Goal: Communication & Community: Participate in discussion

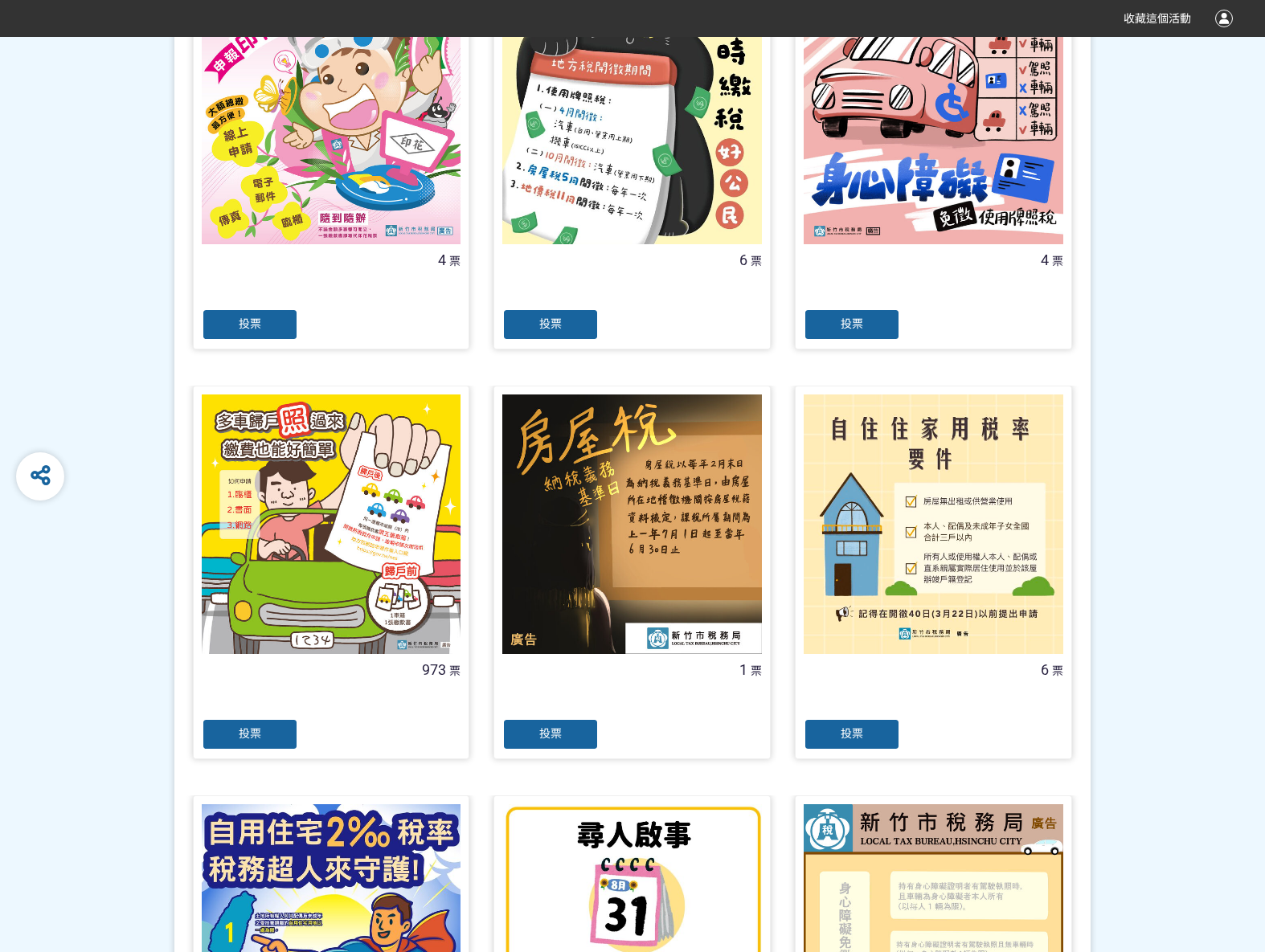
scroll to position [482, 0]
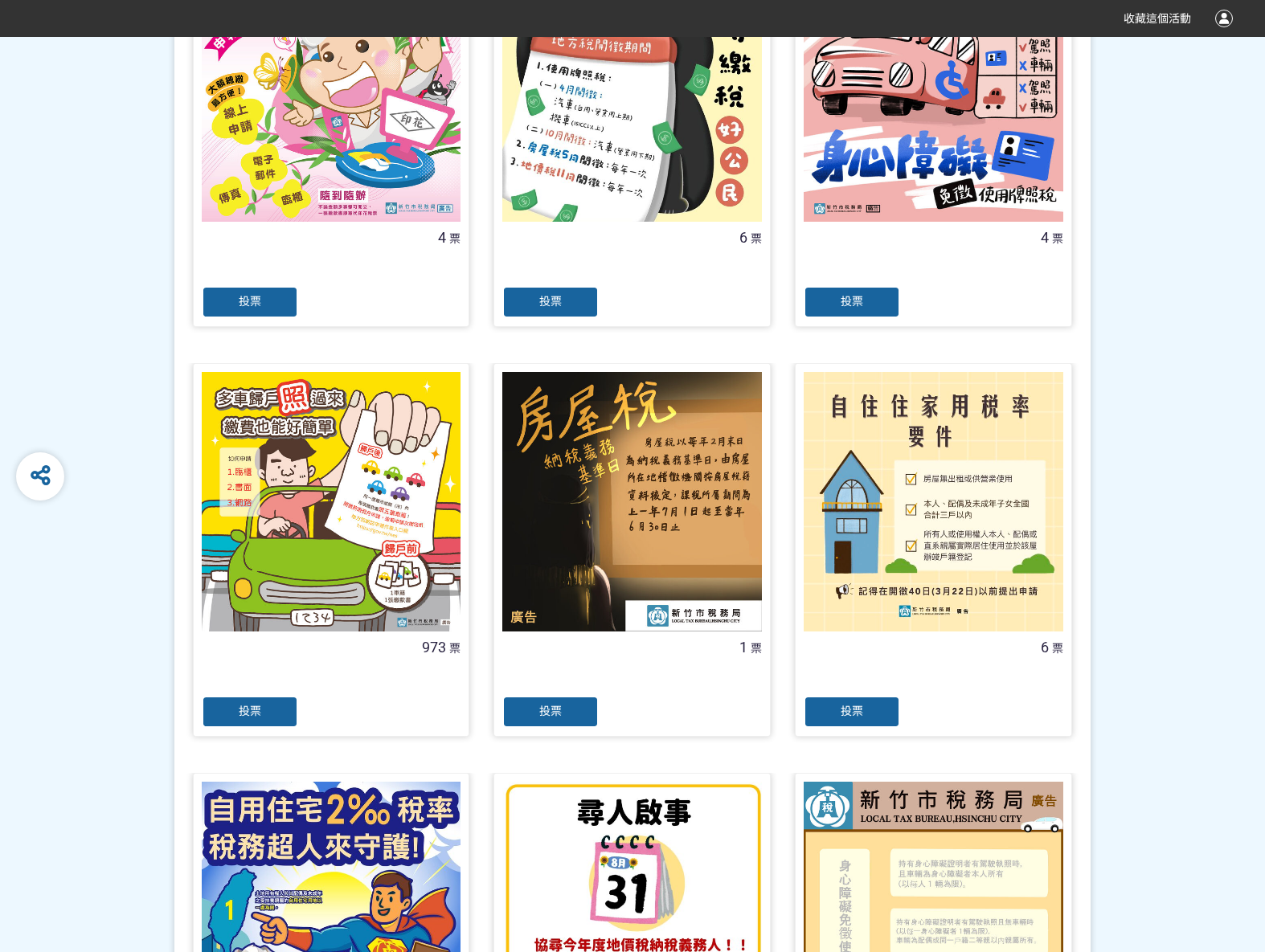
click at [251, 716] on span "投票" at bounding box center [250, 711] width 23 height 13
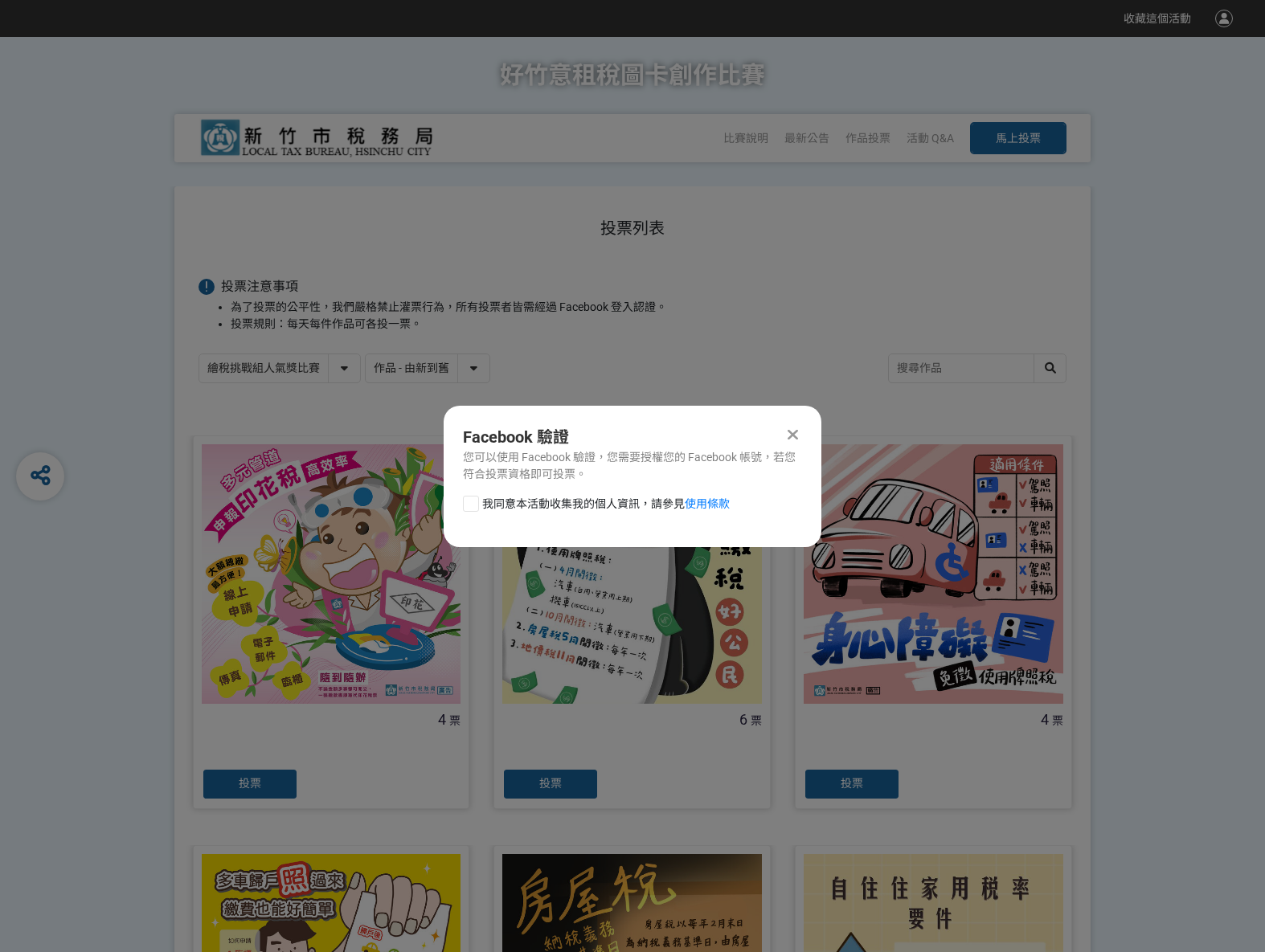
scroll to position [0, 0]
click at [474, 504] on div at bounding box center [470, 504] width 16 height 16
checkbox input "true"
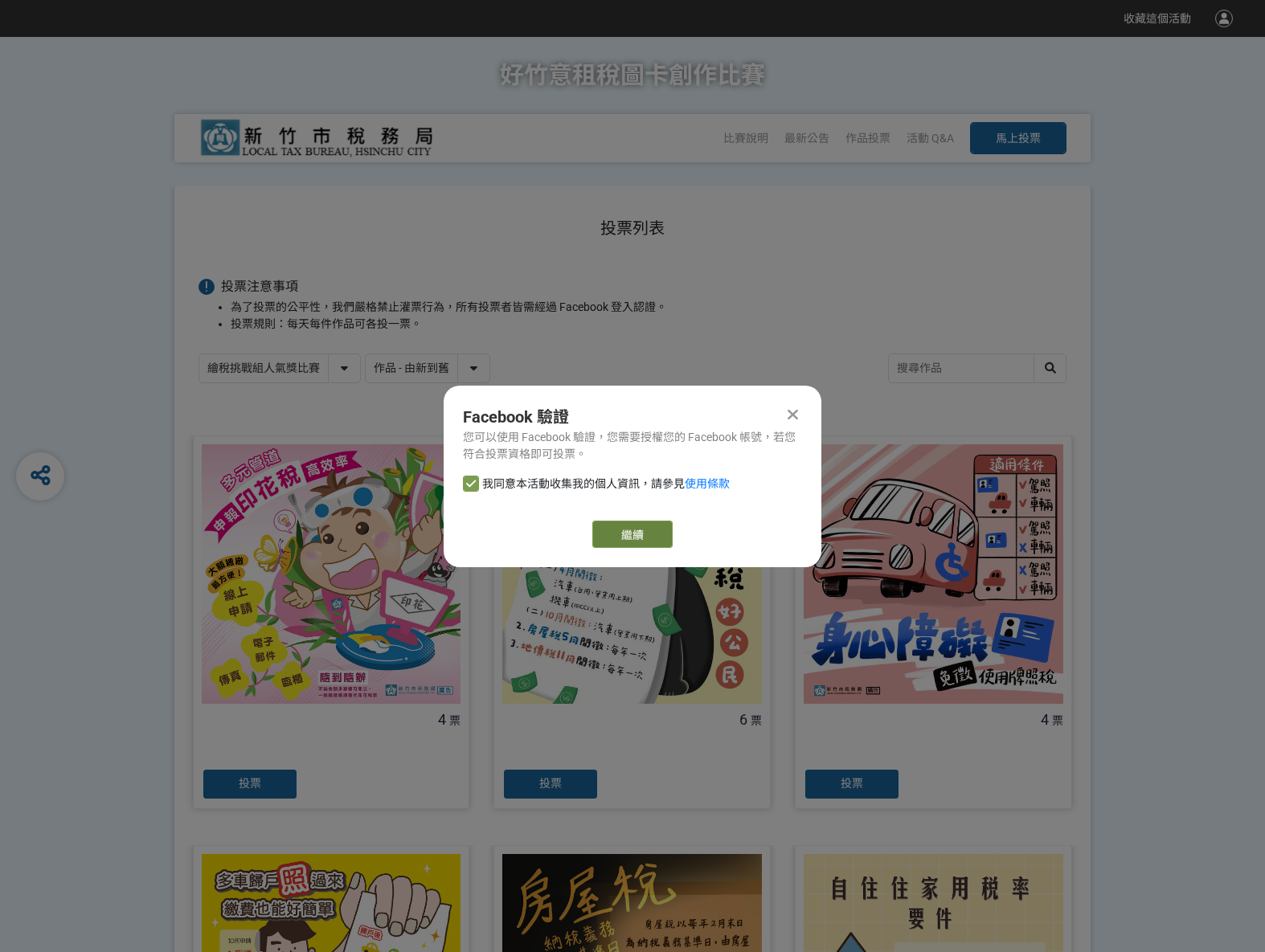
click at [625, 536] on link "繼續" at bounding box center [632, 534] width 80 height 27
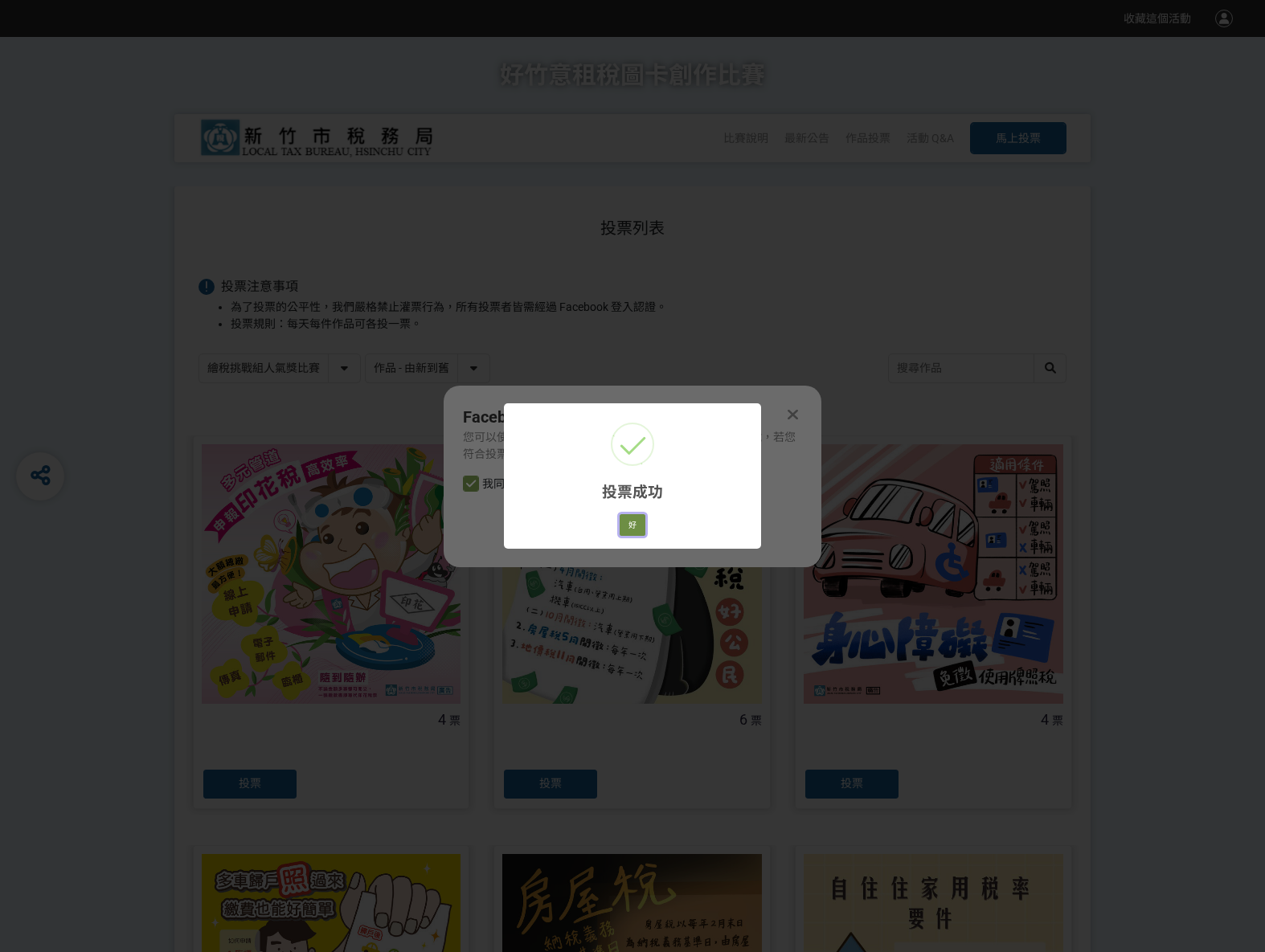
click at [634, 530] on button "好" at bounding box center [632, 525] width 25 height 23
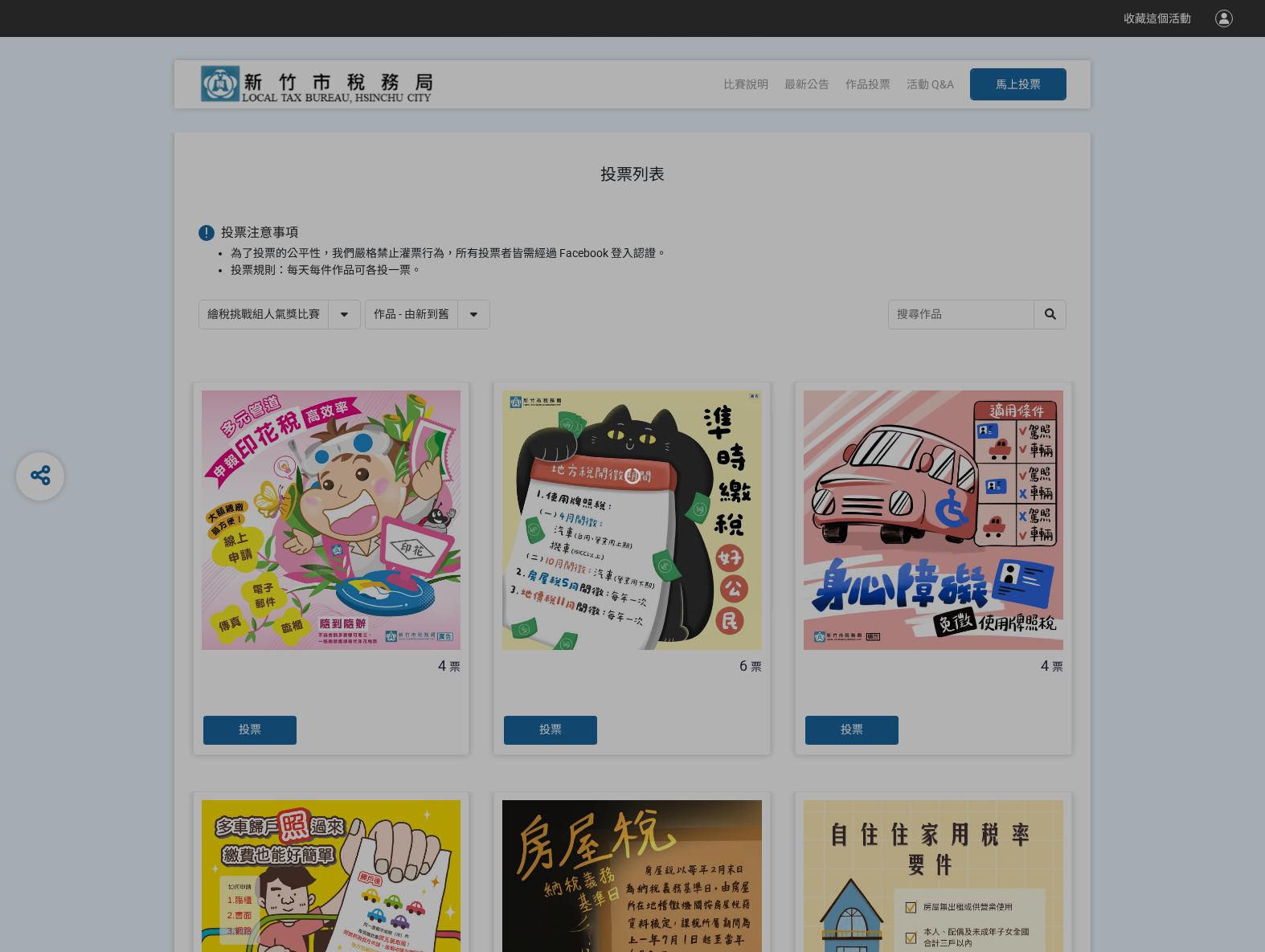
scroll to position [90, 0]
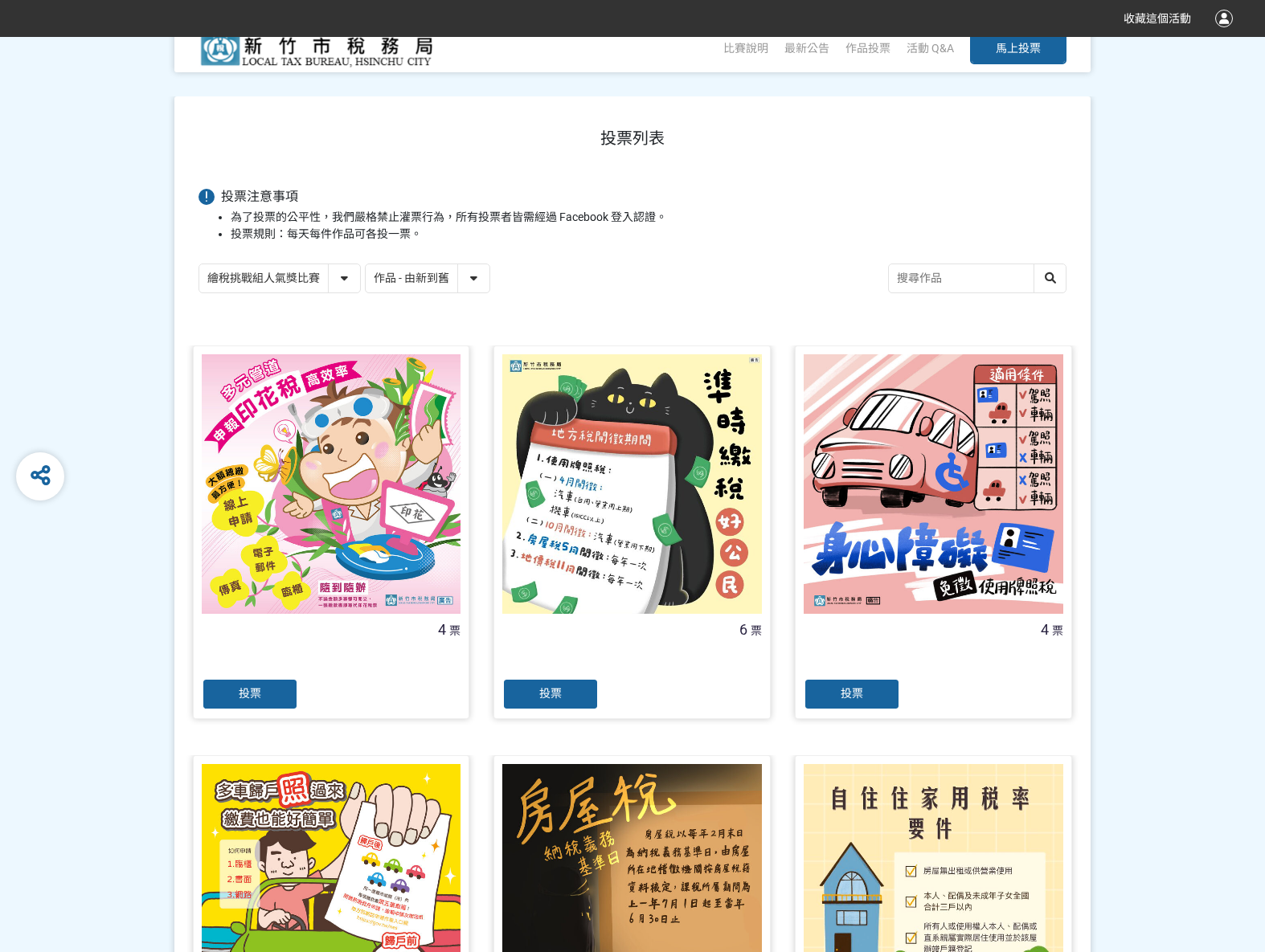
click at [337, 280] on select "繪稅挑戰組人氣獎比賽 活用智繪組人氣獎投票" at bounding box center [279, 278] width 161 height 28
select select "13167"
click at [199, 264] on select "繪稅挑戰組人氣獎比賽 活用智繪組人氣獎投票" at bounding box center [279, 278] width 161 height 28
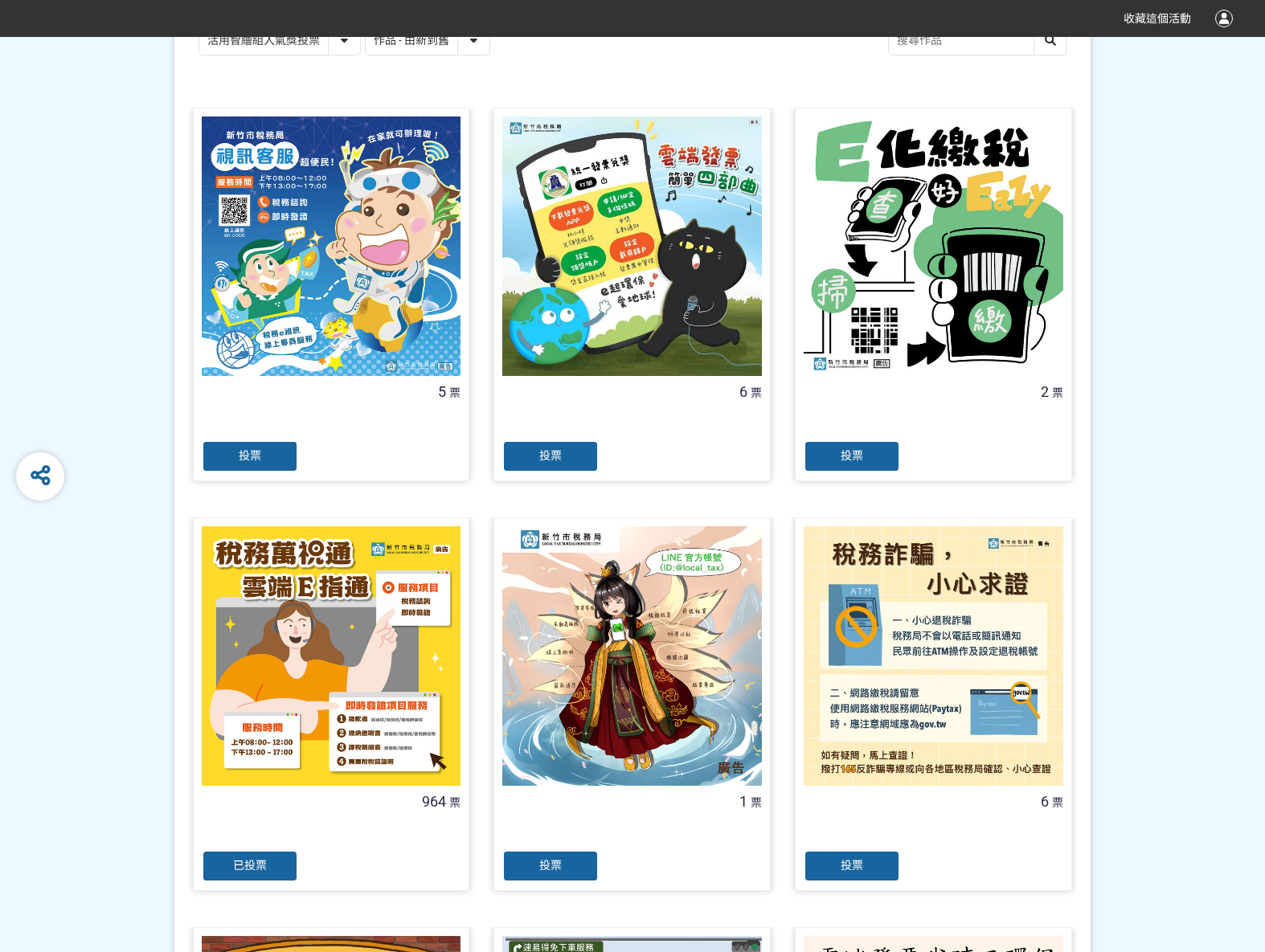
scroll to position [401, 0]
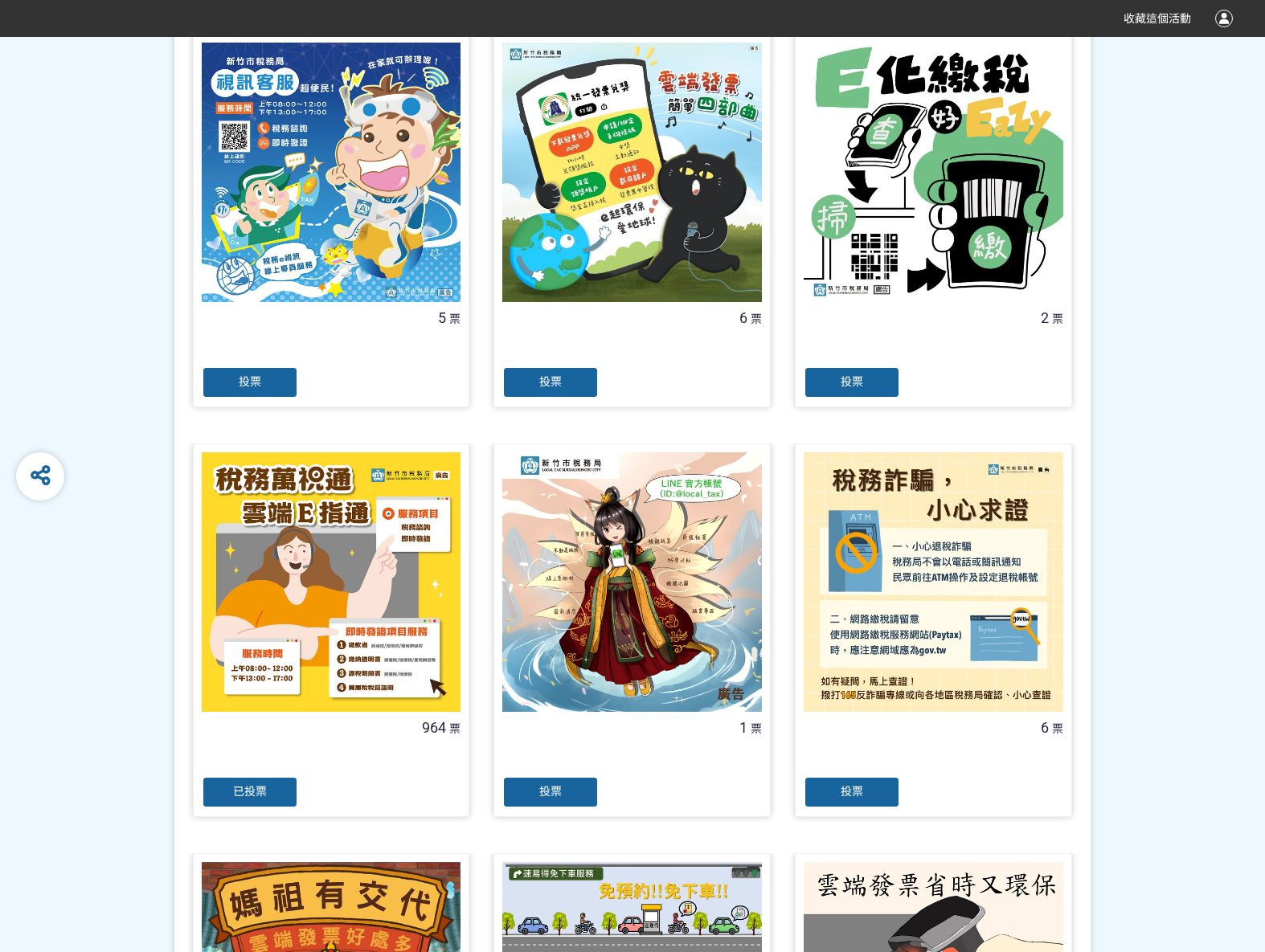
click at [258, 790] on span "已投票" at bounding box center [250, 791] width 34 height 13
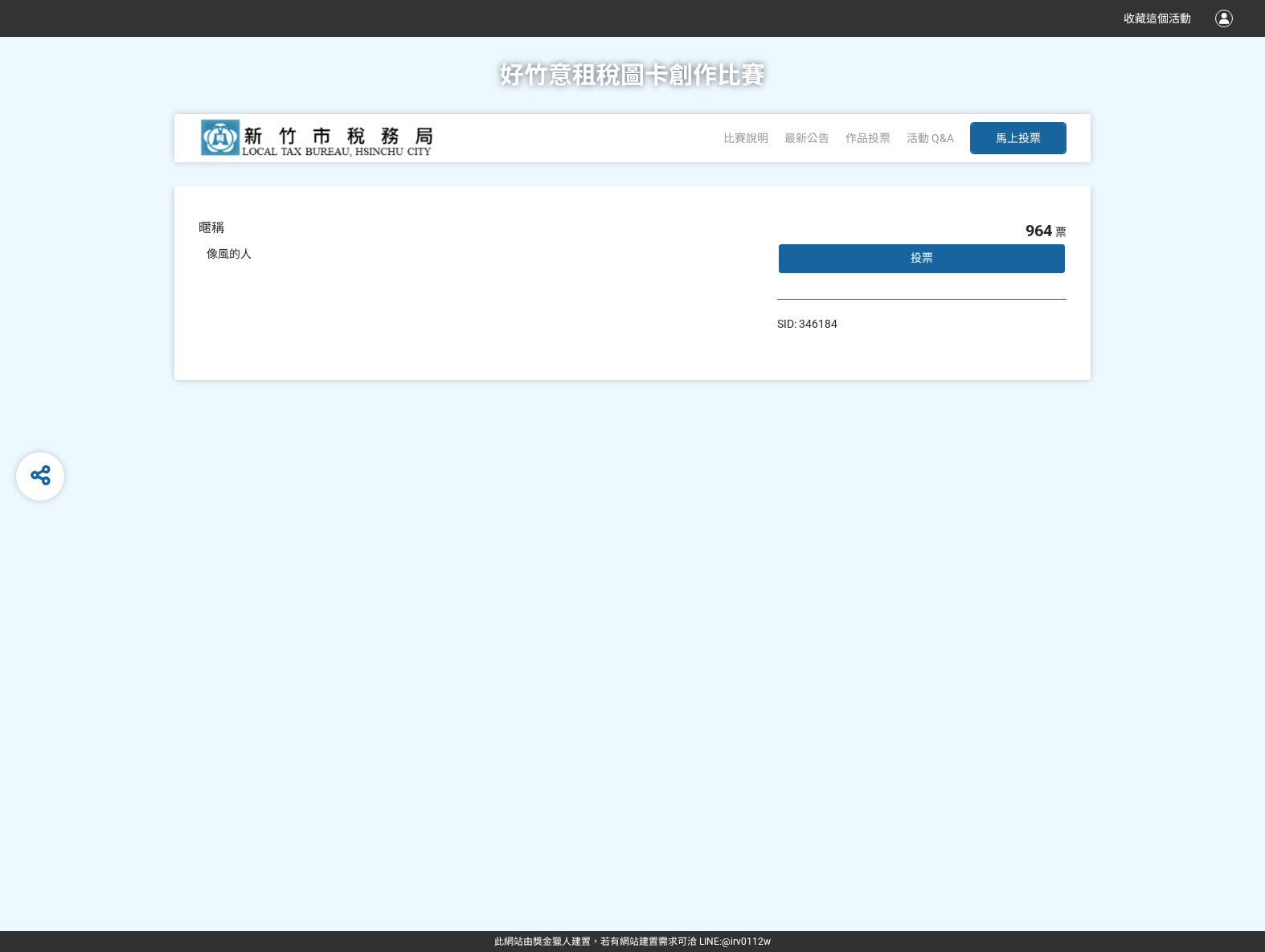
click at [961, 258] on div "投票" at bounding box center [922, 258] width 289 height 32
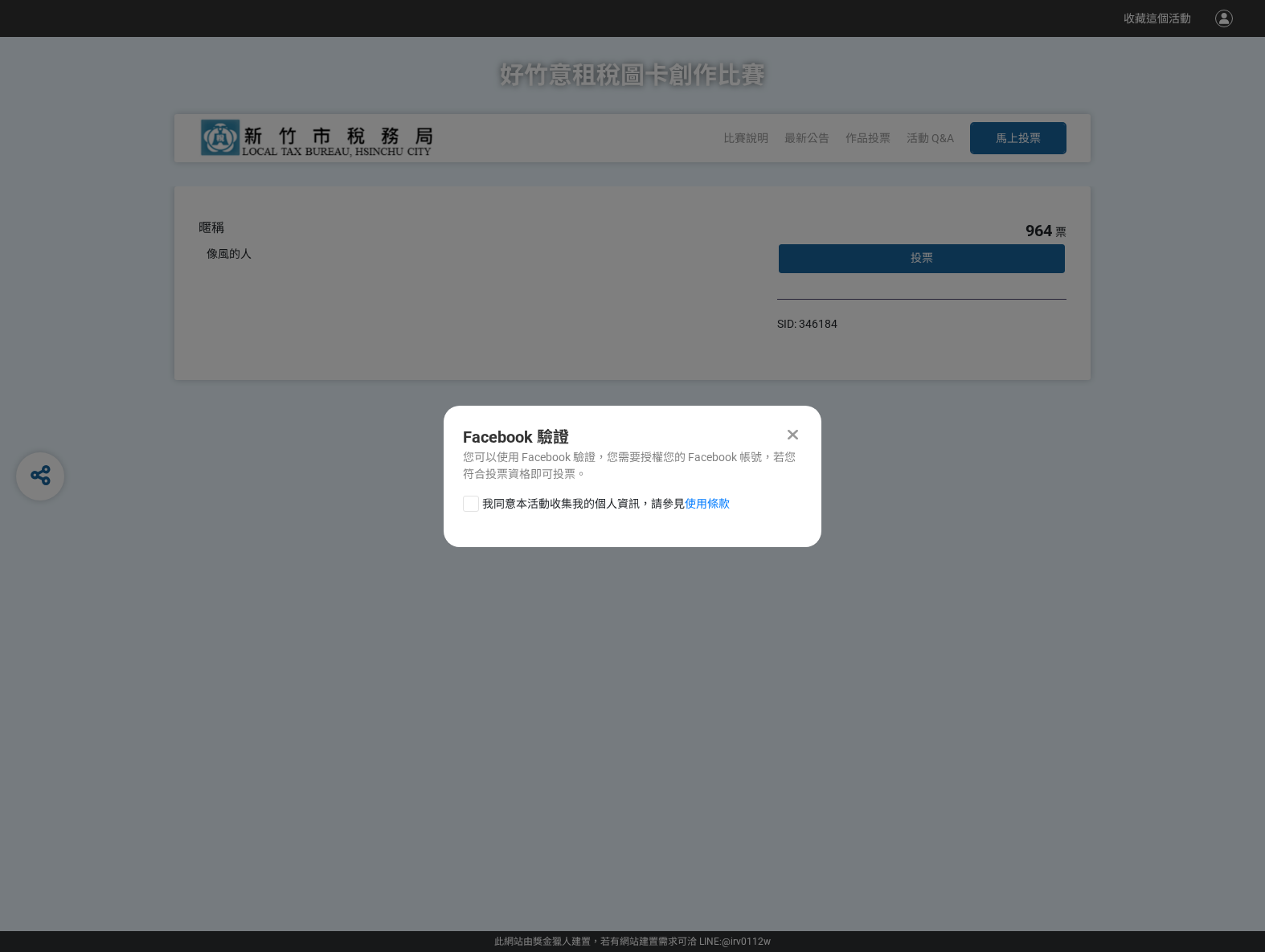
click at [476, 500] on div at bounding box center [470, 504] width 16 height 16
checkbox input "true"
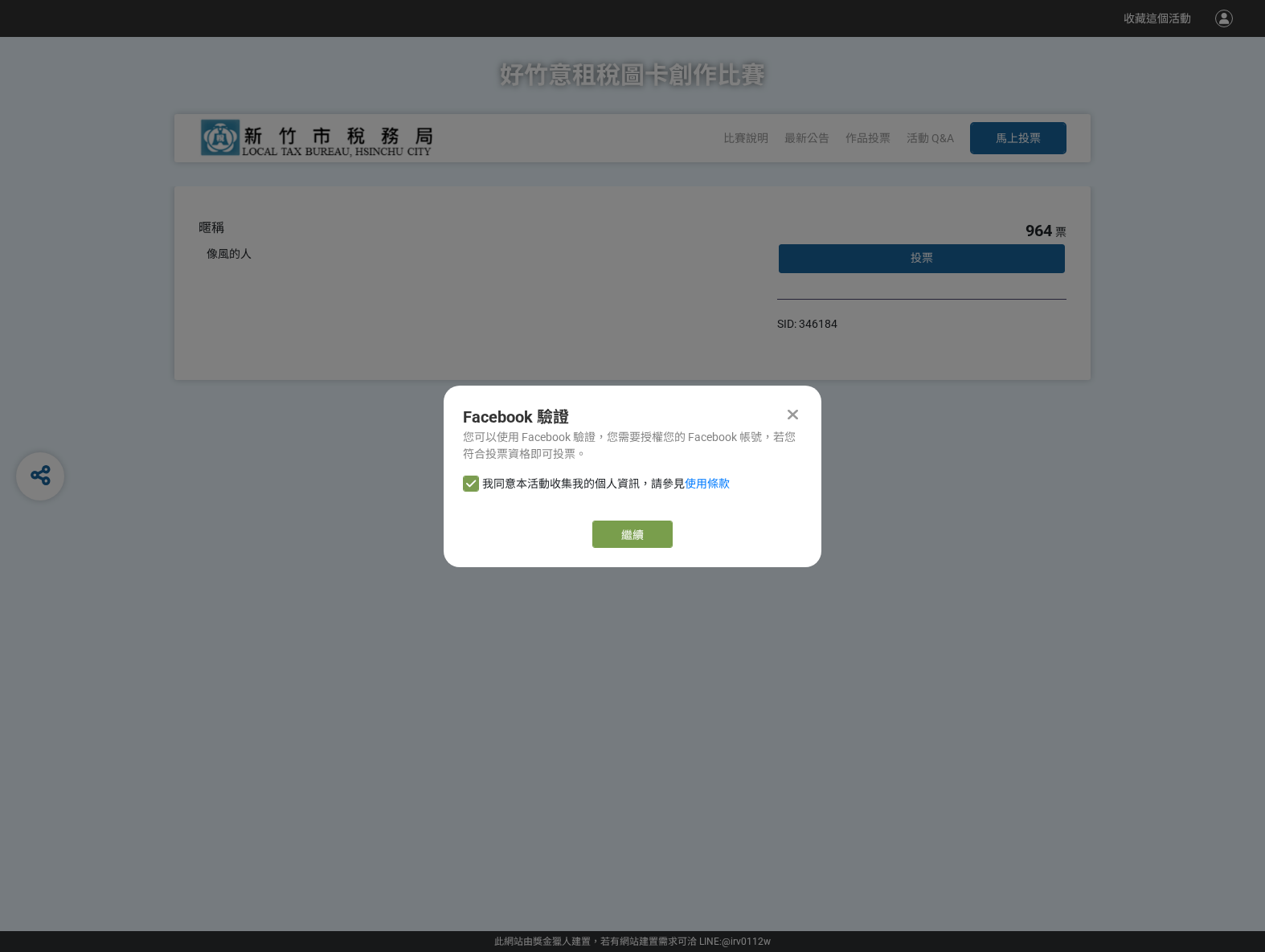
click at [638, 531] on link "繼續" at bounding box center [632, 534] width 80 height 27
